Goal: Task Accomplishment & Management: Use online tool/utility

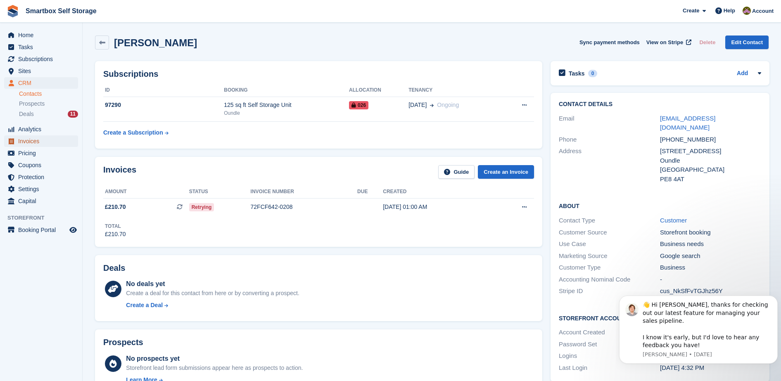
click at [37, 140] on span "Invoices" at bounding box center [43, 142] width 50 height 12
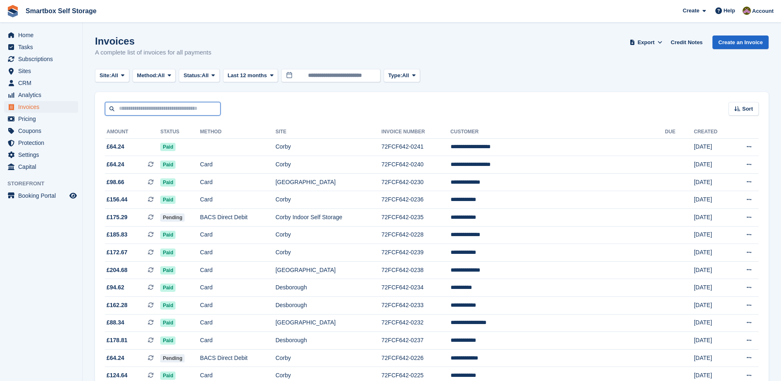
click at [172, 103] on input "text" at bounding box center [163, 109] width 116 height 14
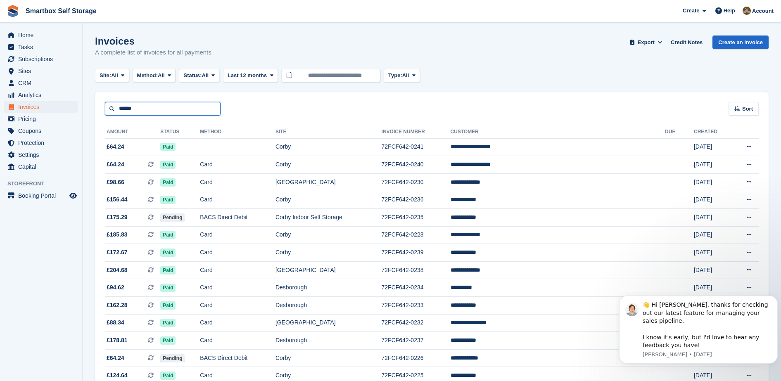
type input "******"
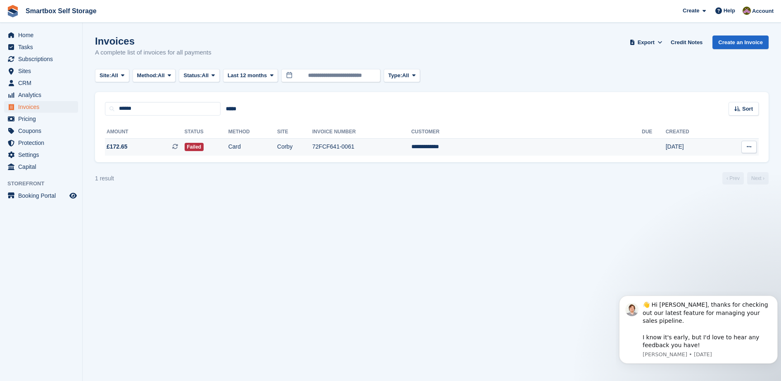
click at [312, 142] on td "Corby" at bounding box center [294, 146] width 35 height 17
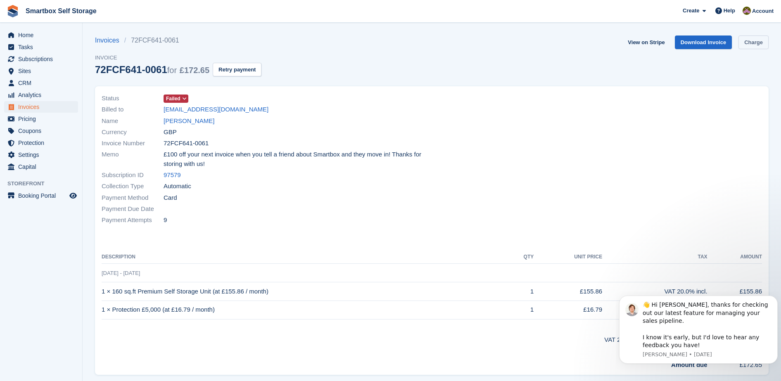
click at [749, 38] on link "Charge" at bounding box center [754, 43] width 30 height 14
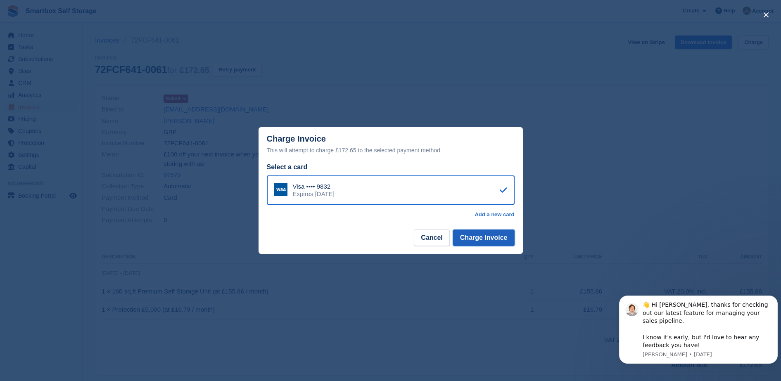
click at [473, 242] on button "Charge Invoice" at bounding box center [484, 238] width 62 height 17
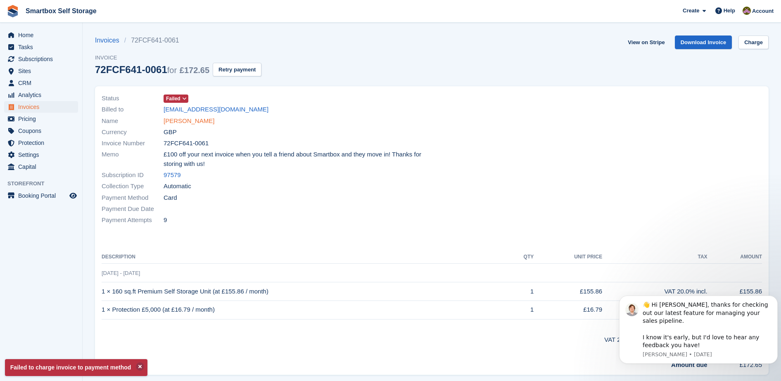
click at [190, 121] on link "[PERSON_NAME]" at bounding box center [189, 122] width 51 height 10
